Goal: Task Accomplishment & Management: Complete application form

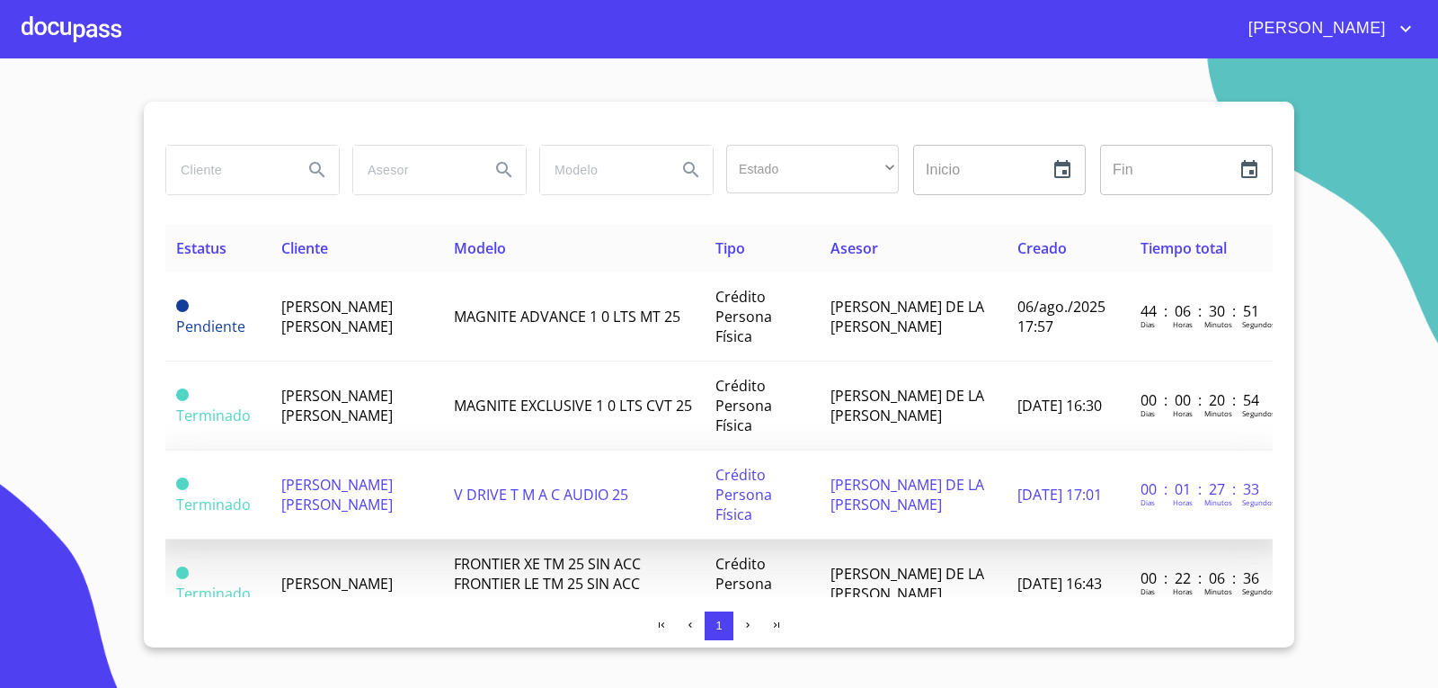
click at [421, 454] on td "[PERSON_NAME] [PERSON_NAME]" at bounding box center [357, 494] width 173 height 89
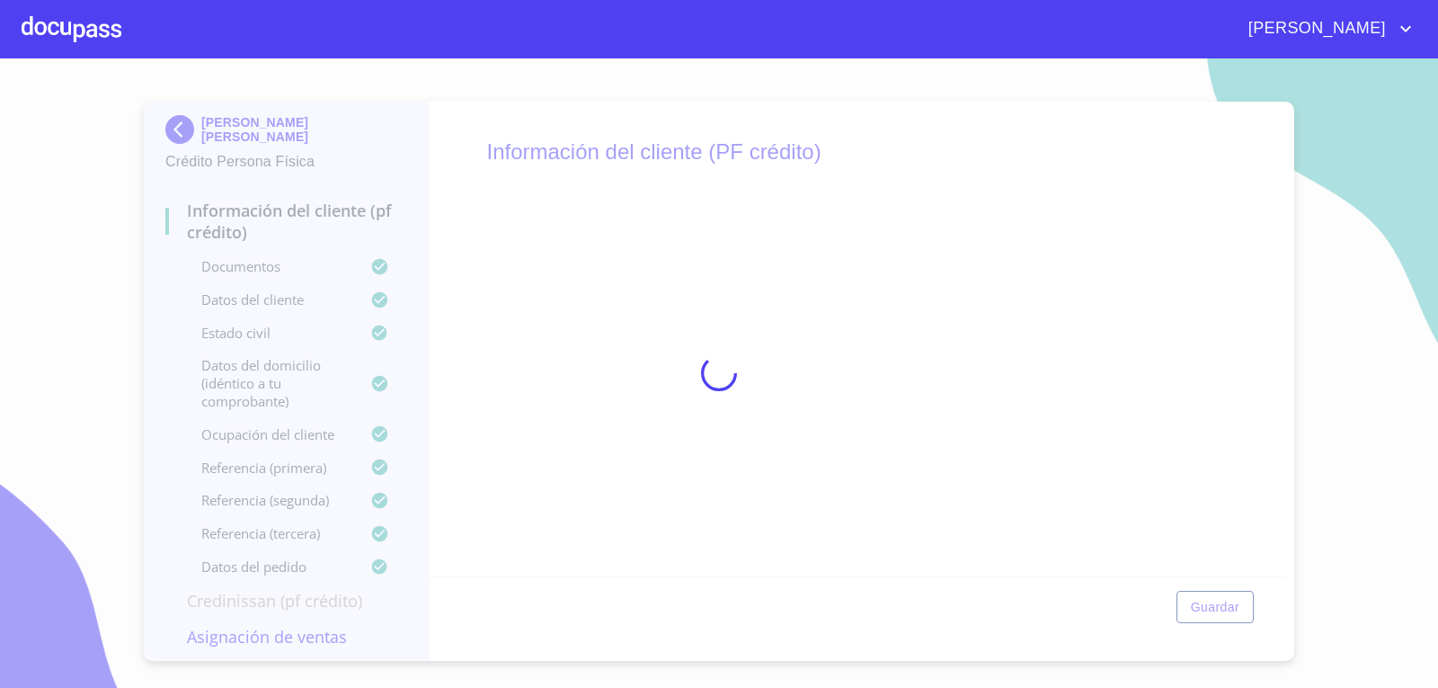
click at [86, 18] on div at bounding box center [72, 29] width 100 height 58
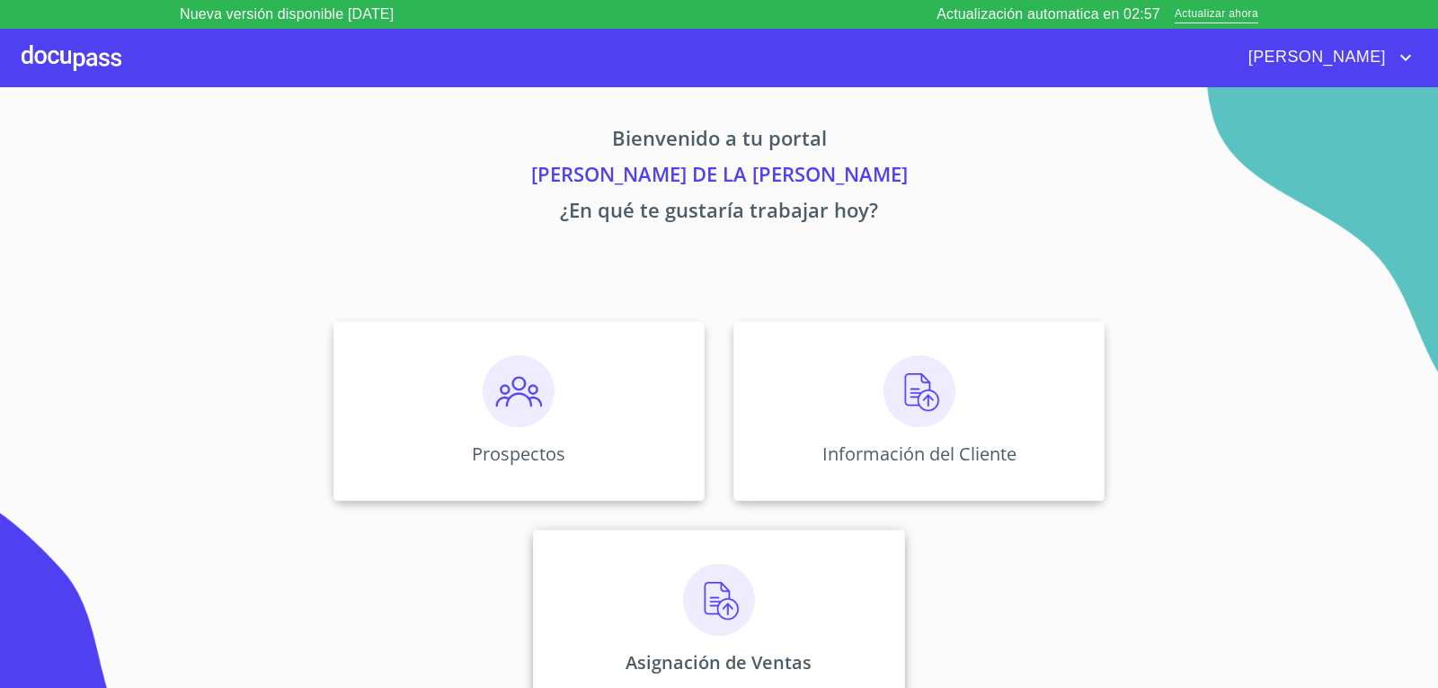
click at [719, 622] on img at bounding box center [719, 600] width 72 height 72
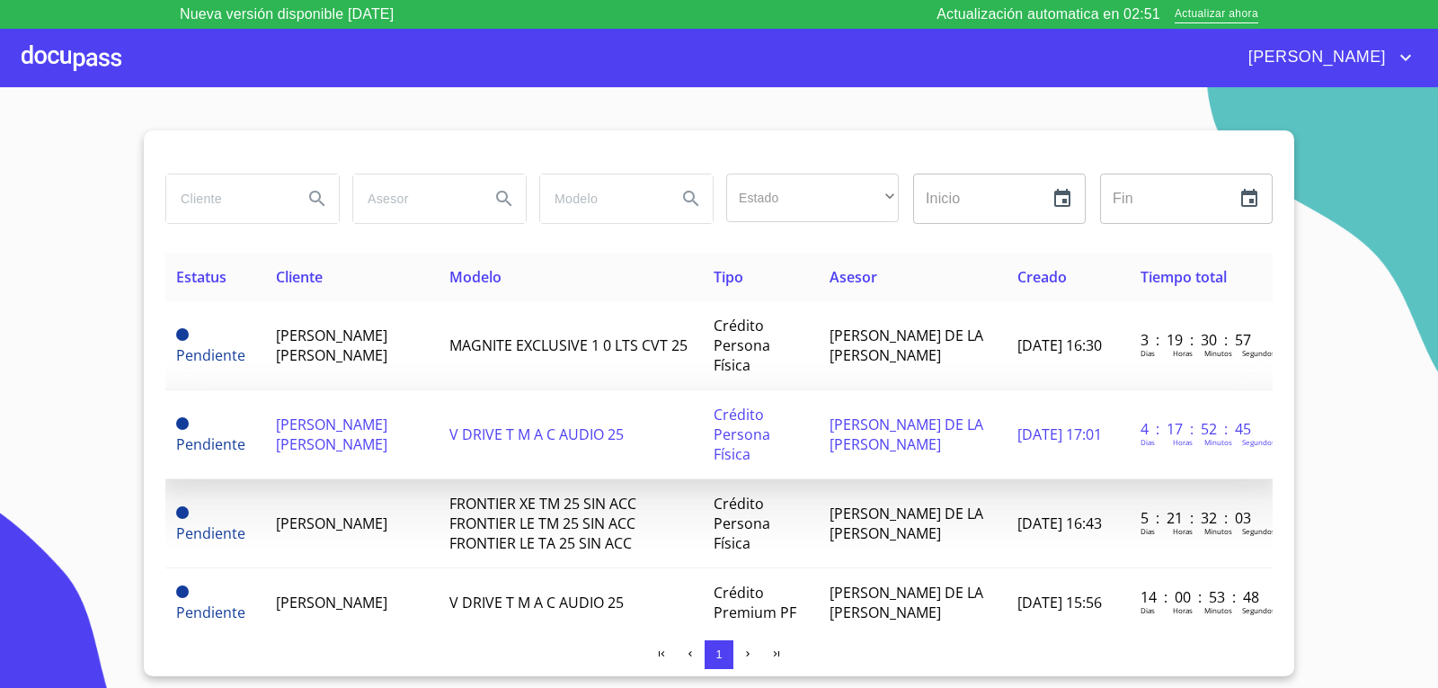
click at [357, 414] on span "[PERSON_NAME] [PERSON_NAME]" at bounding box center [331, 434] width 111 height 40
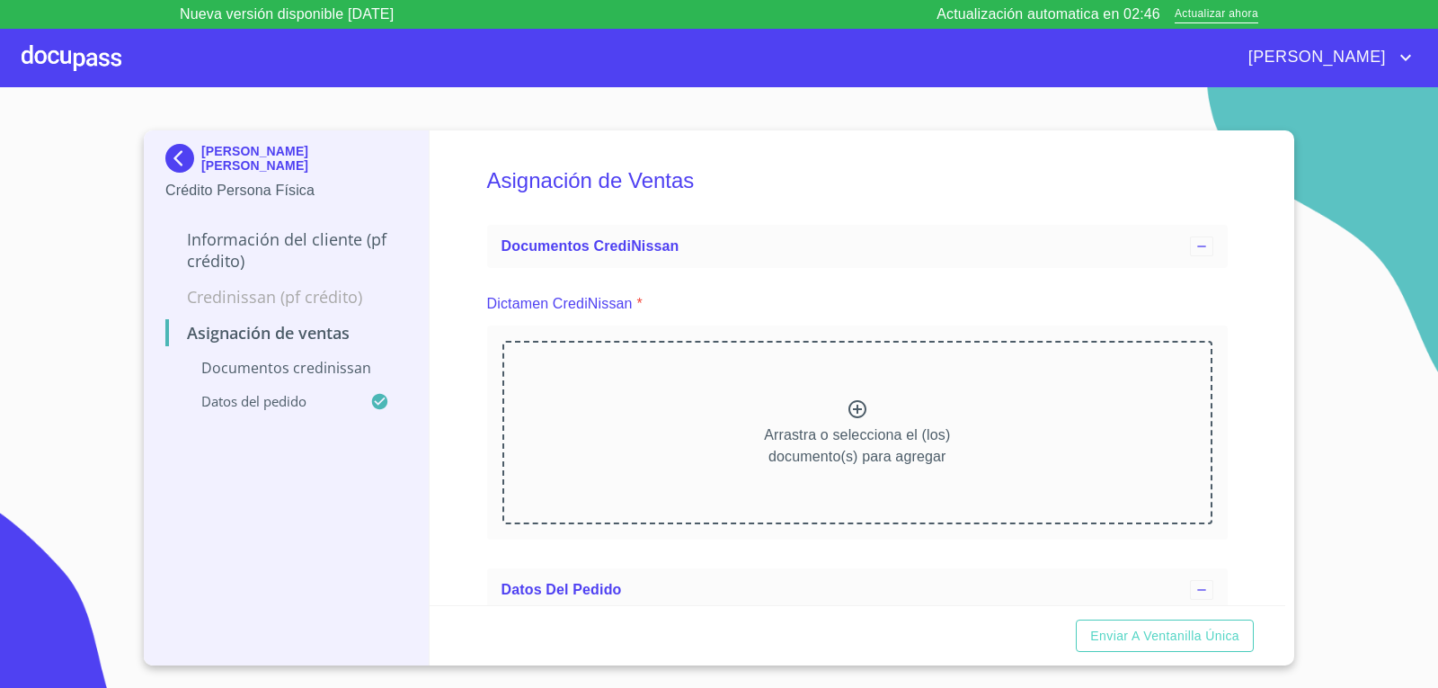
click at [310, 240] on p "Información del cliente (PF crédito)" at bounding box center [286, 249] width 242 height 43
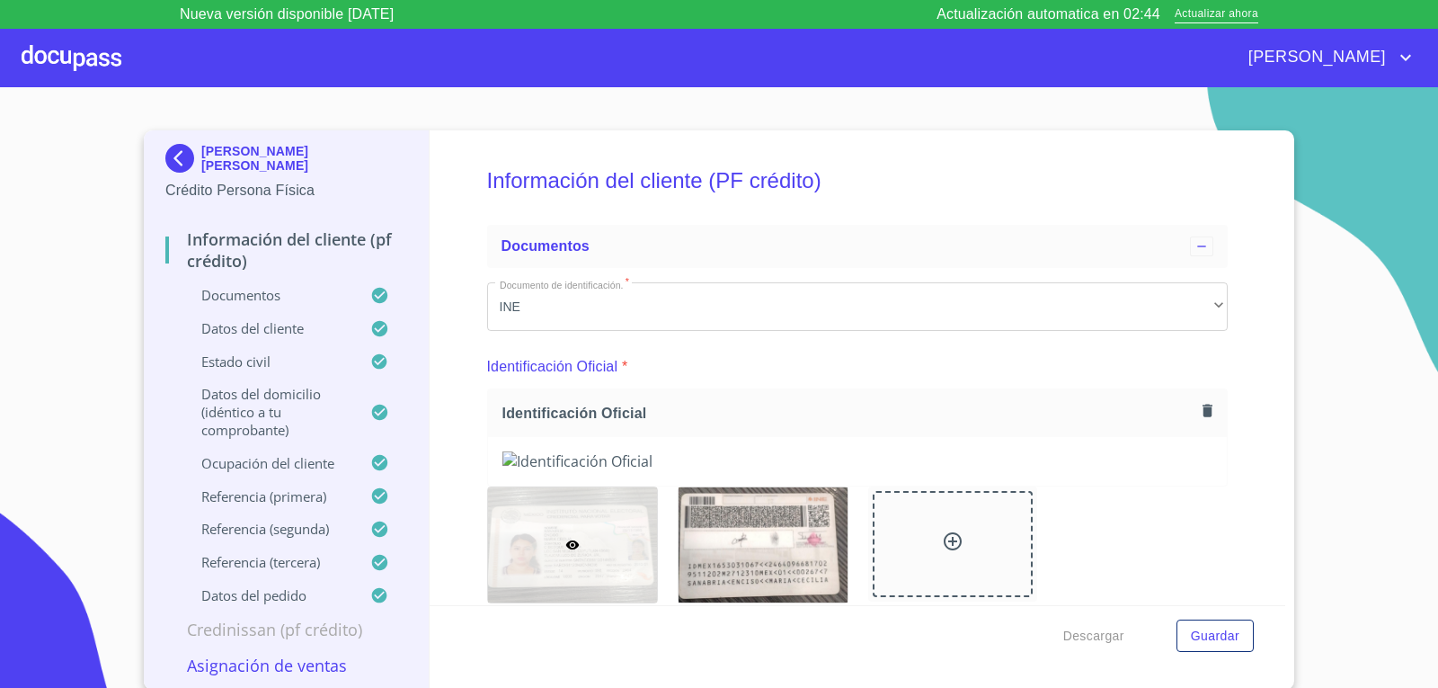
click at [254, 636] on p "Credinissan (PF crédito)" at bounding box center [286, 629] width 242 height 22
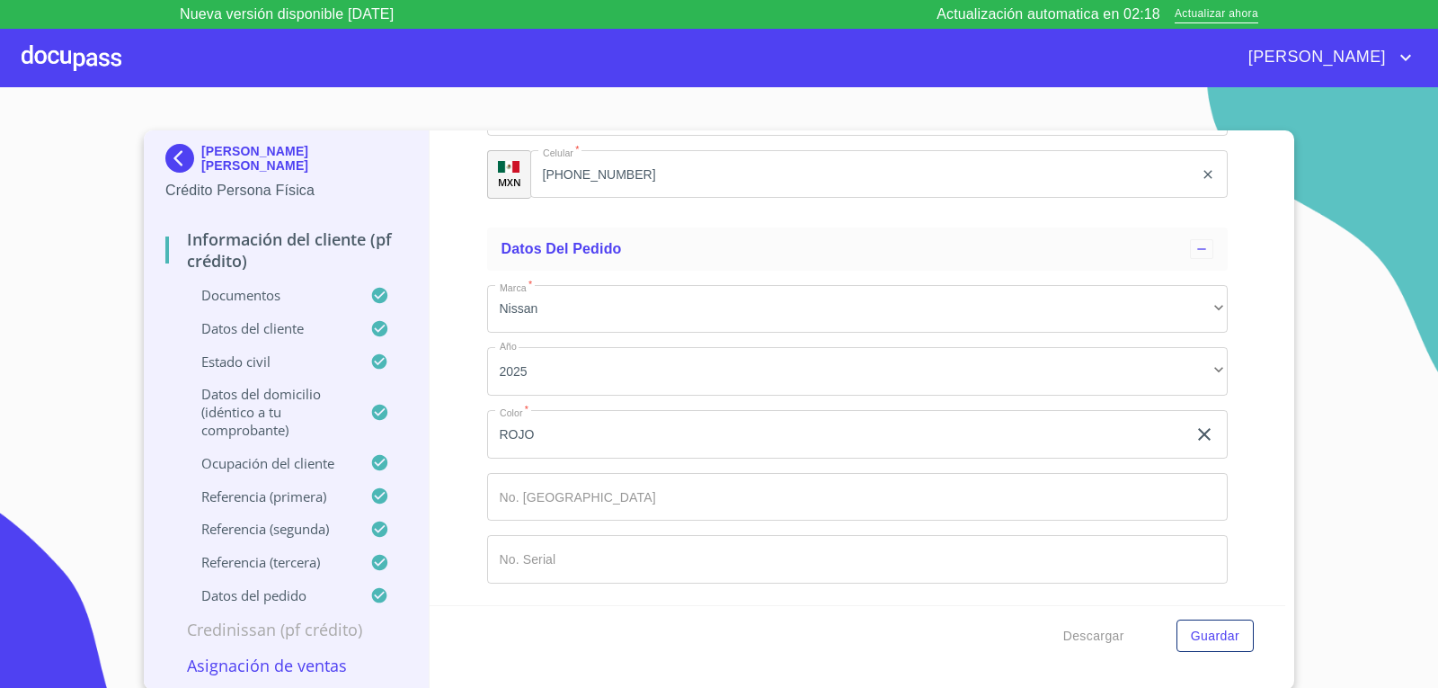
scroll to position [10991, 0]
click at [175, 164] on img at bounding box center [183, 158] width 36 height 29
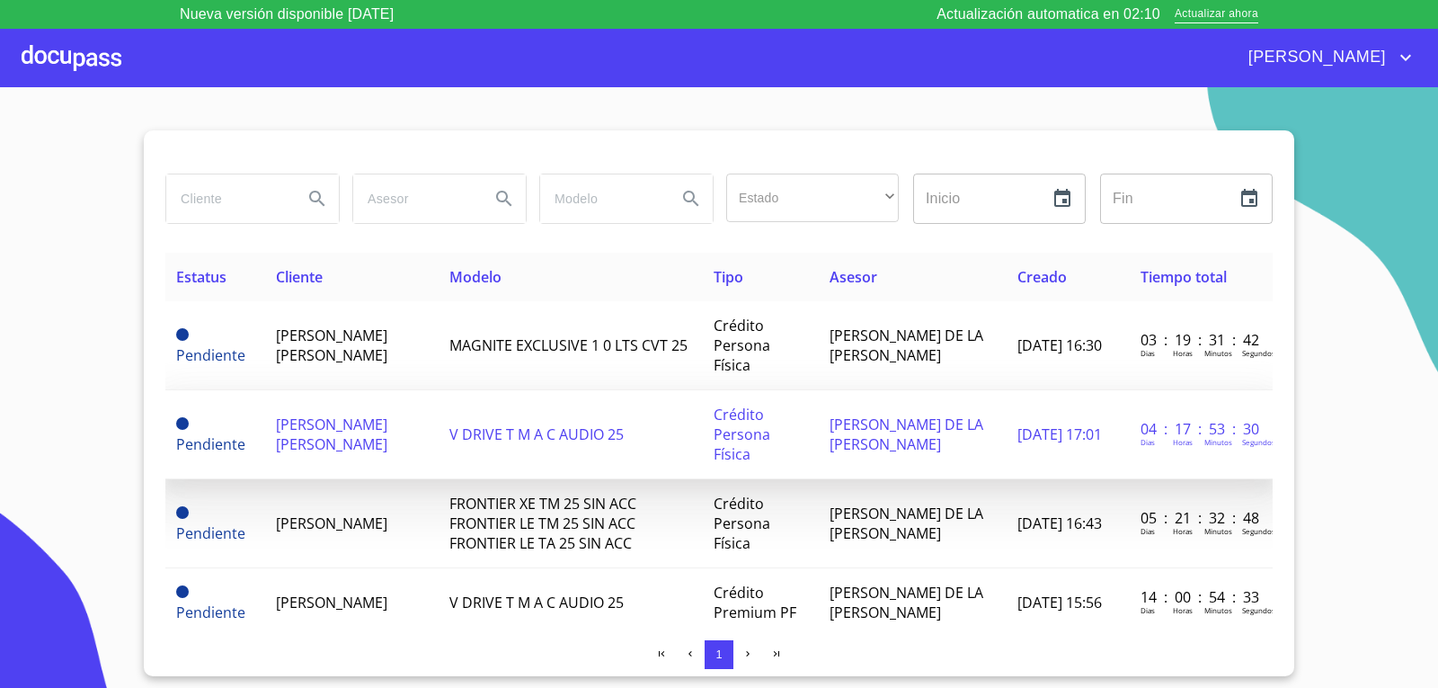
click at [315, 414] on span "[PERSON_NAME] [PERSON_NAME]" at bounding box center [331, 434] width 111 height 40
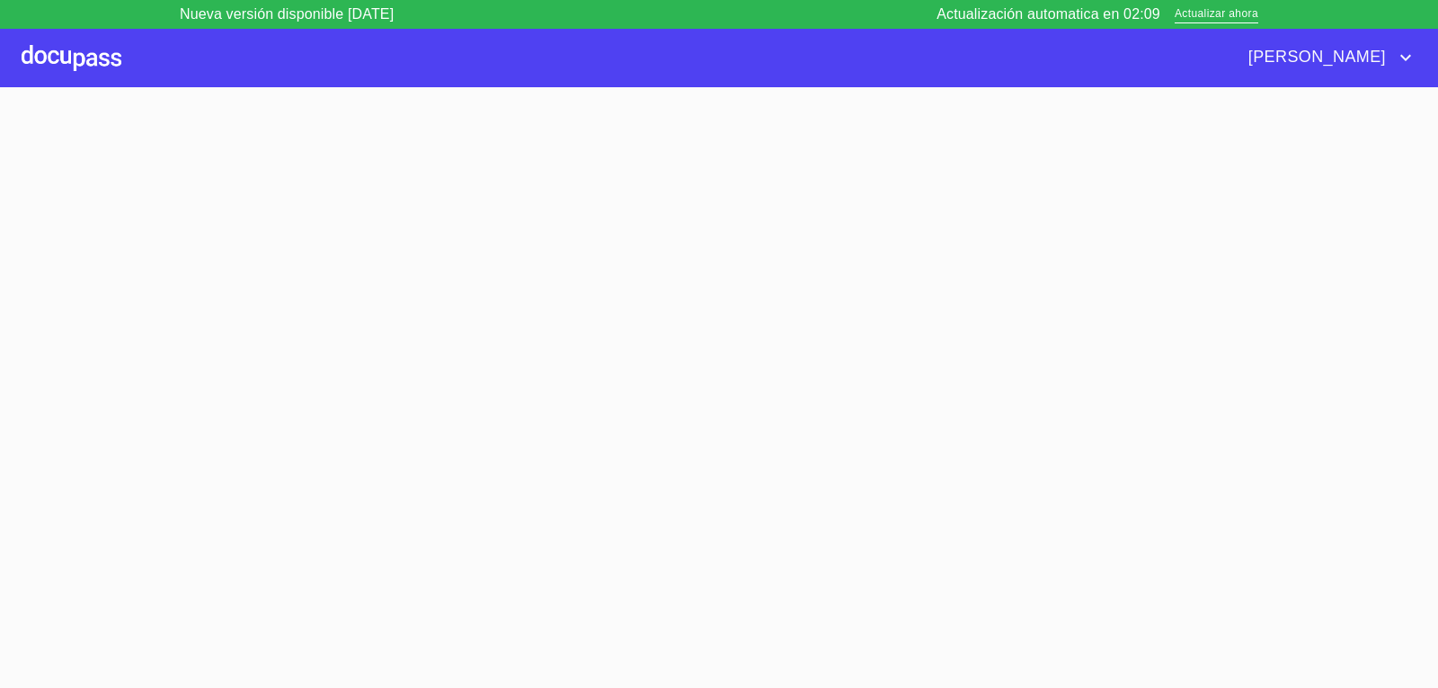
click at [315, 405] on section at bounding box center [719, 401] width 1438 height 629
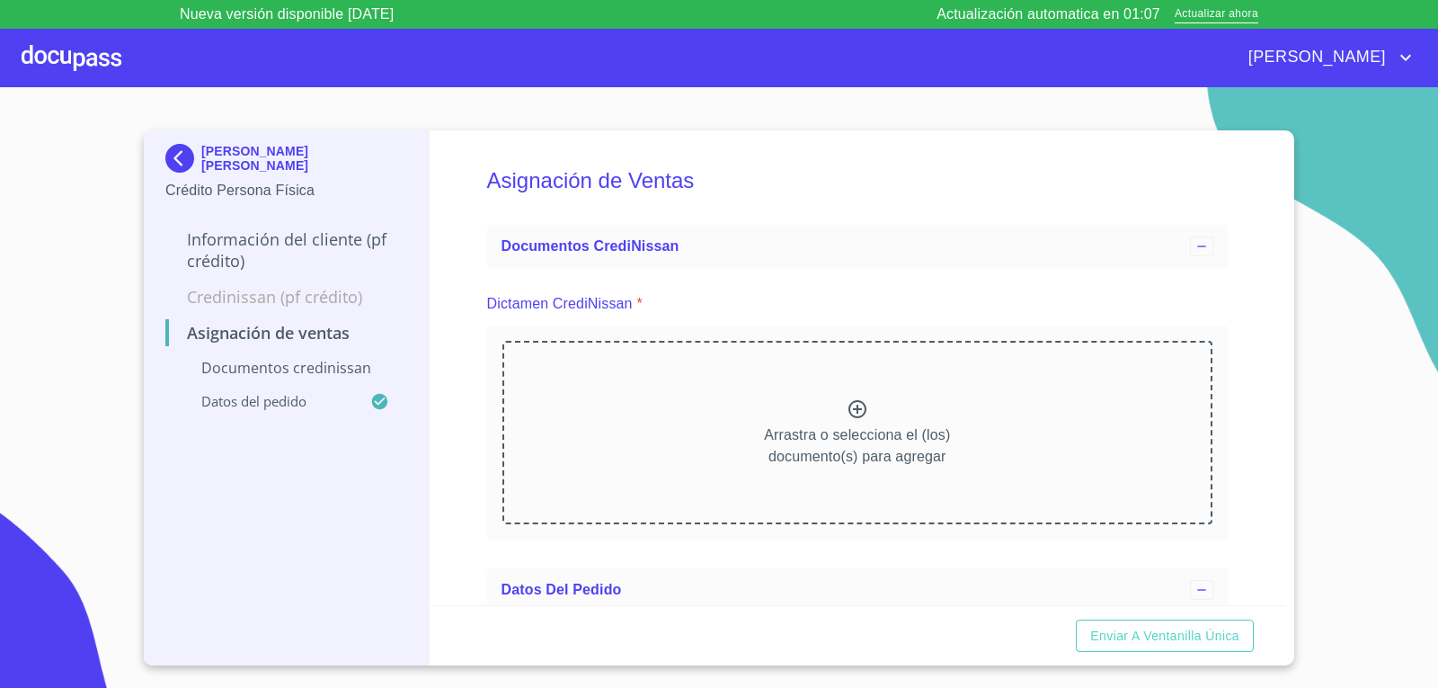
click at [848, 414] on icon at bounding box center [858, 409] width 22 height 22
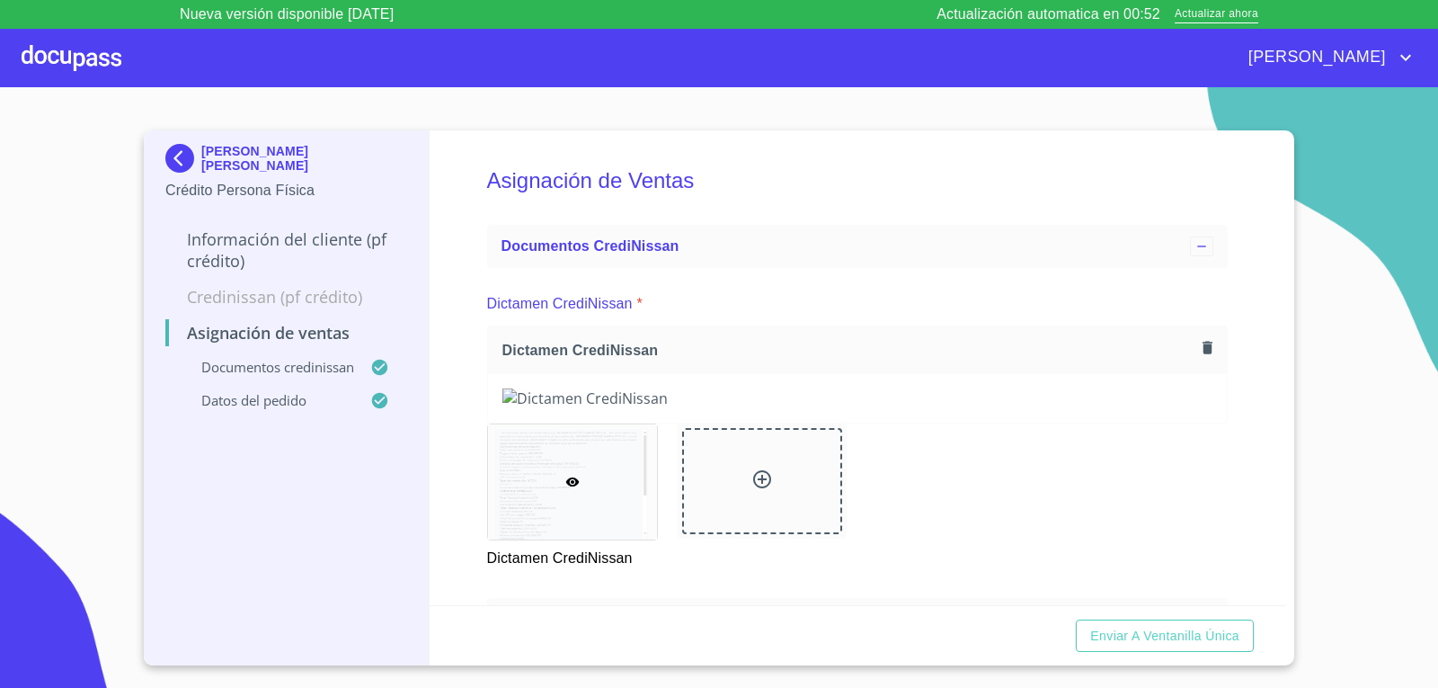
click at [1251, 459] on div "Asignación de Ventas Documentos CrediNissan Dictamen CrediNissan * Dictamen Cre…" at bounding box center [858, 367] width 857 height 475
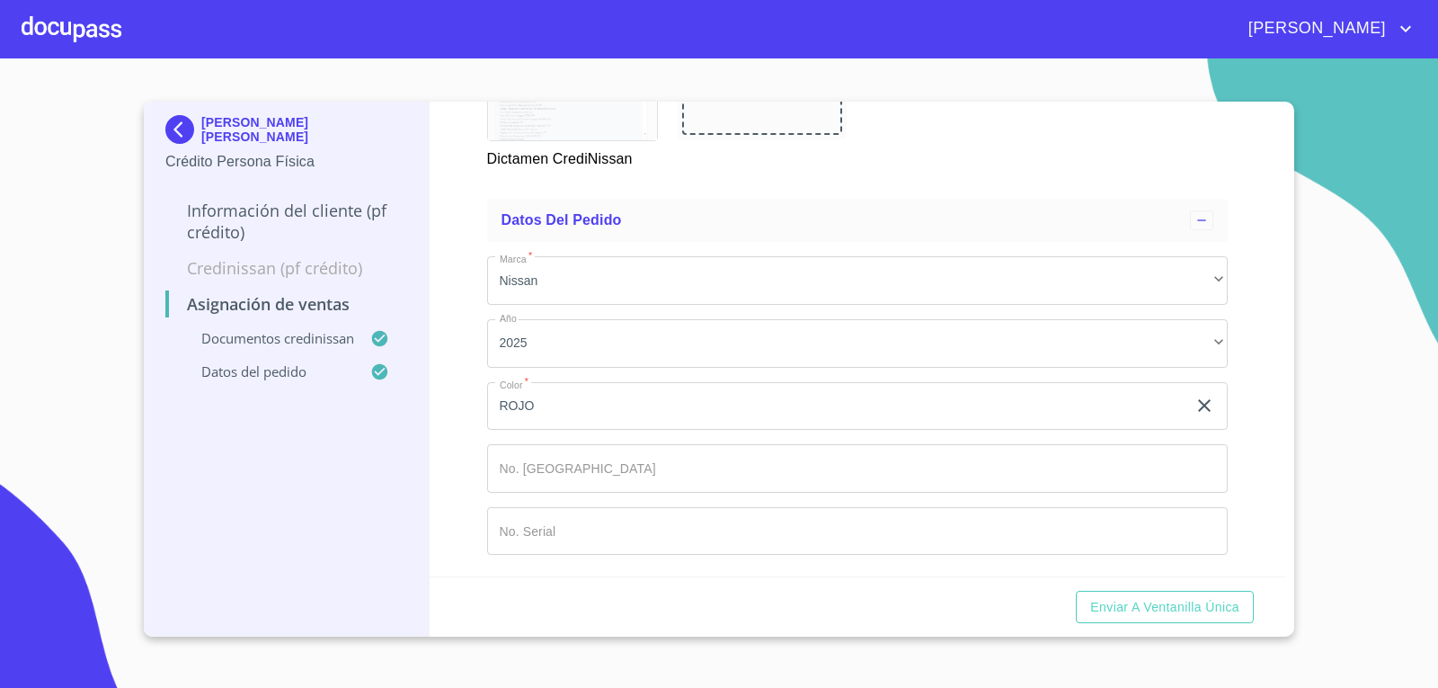
scroll to position [1028, 0]
click at [1192, 610] on span "Enviar a Ventanilla única" at bounding box center [1164, 607] width 149 height 22
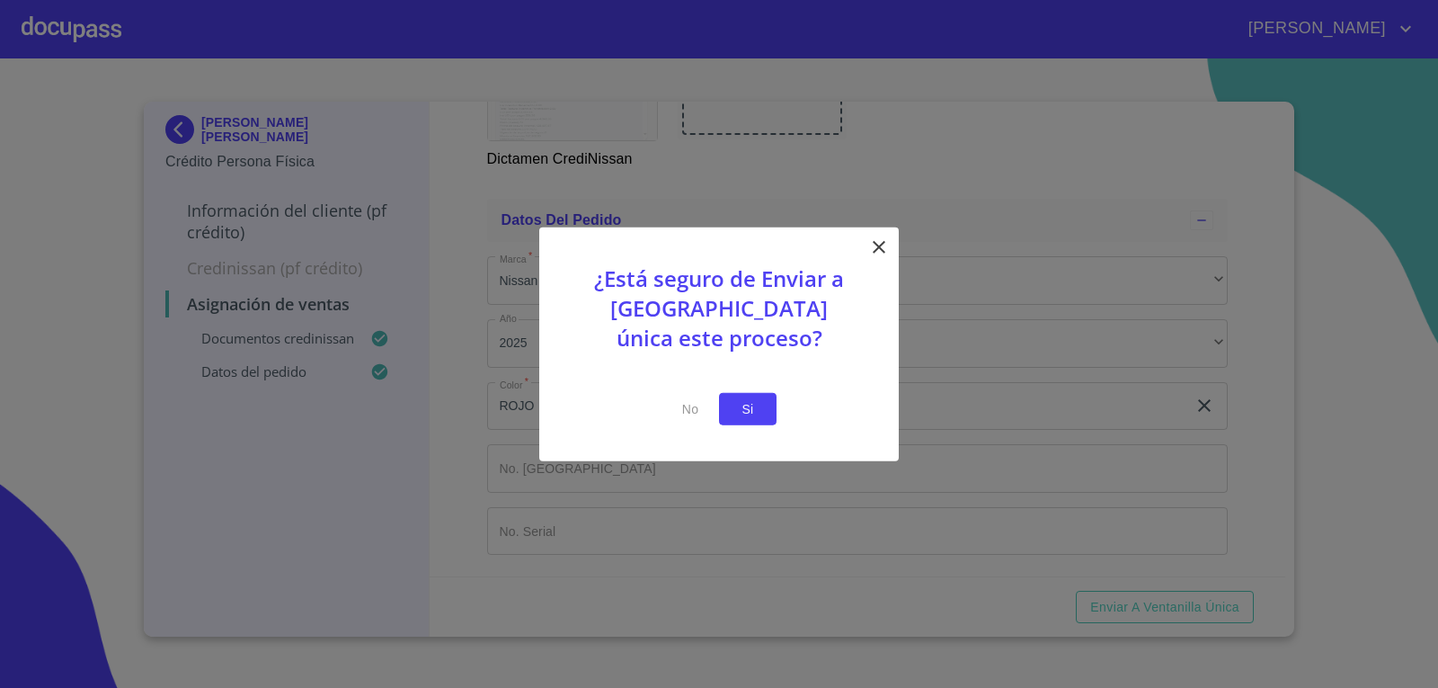
click at [748, 400] on span "Si" at bounding box center [748, 408] width 29 height 22
